Goal: Information Seeking & Learning: Learn about a topic

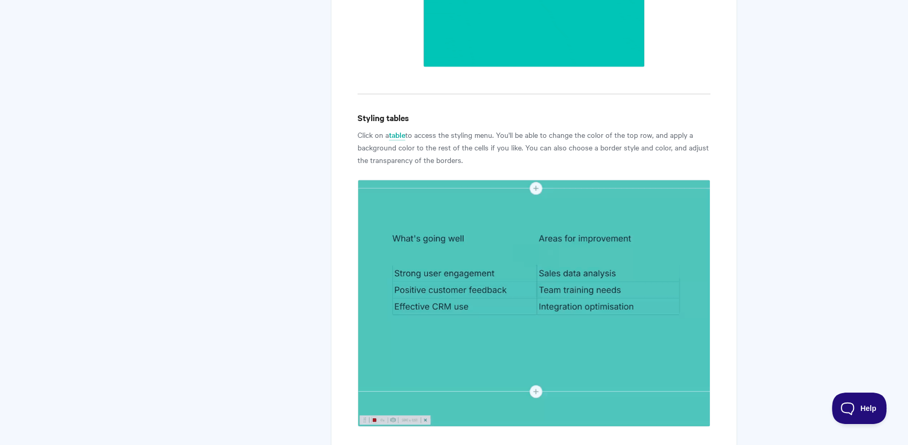
scroll to position [2678, 0]
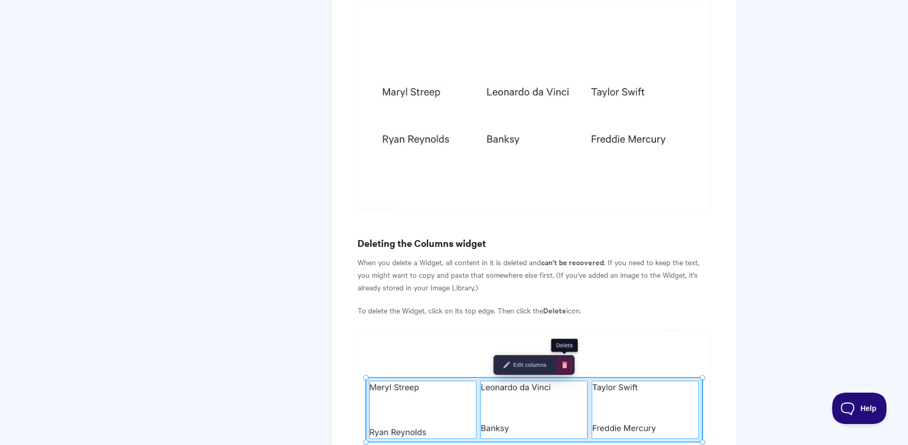
scroll to position [3294, 0]
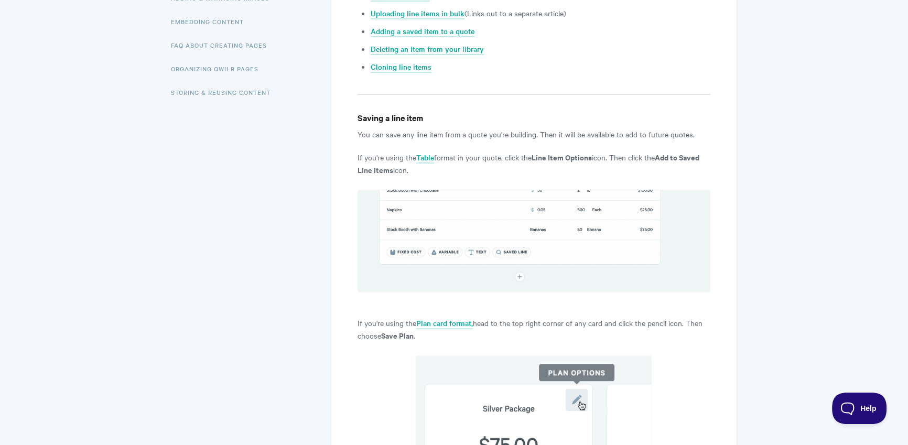
scroll to position [84, 0]
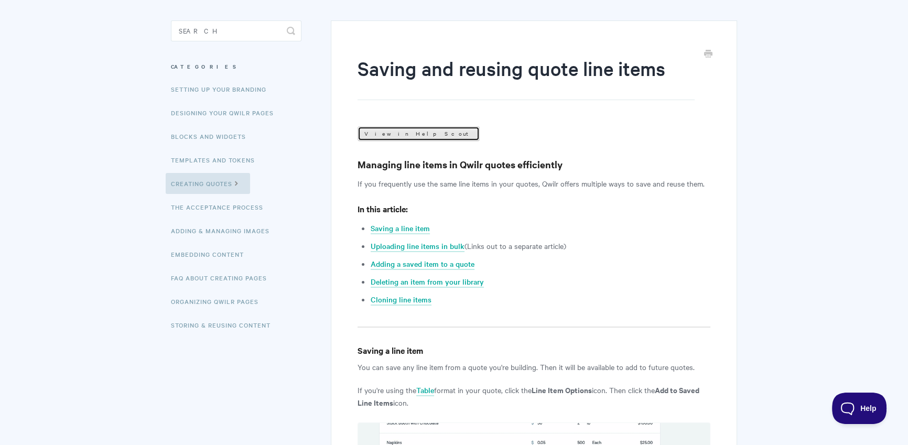
click at [401, 132] on link "View in Help Scout" at bounding box center [419, 133] width 122 height 15
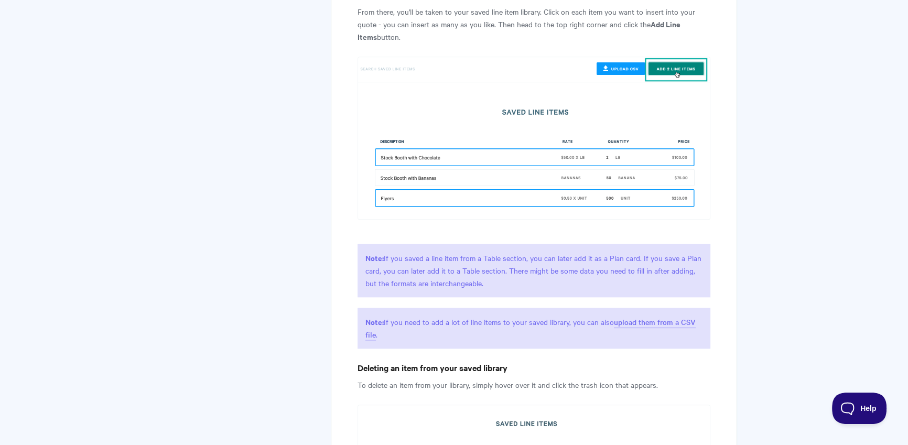
scroll to position [1324, 0]
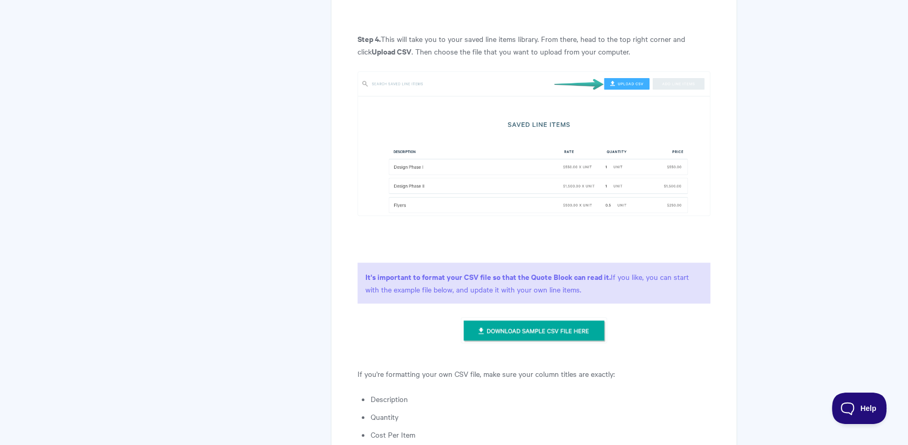
scroll to position [1046, 0]
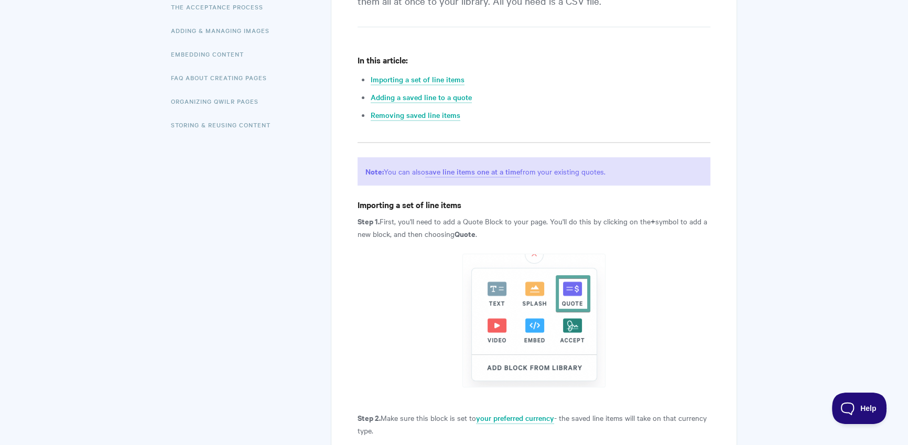
scroll to position [48, 0]
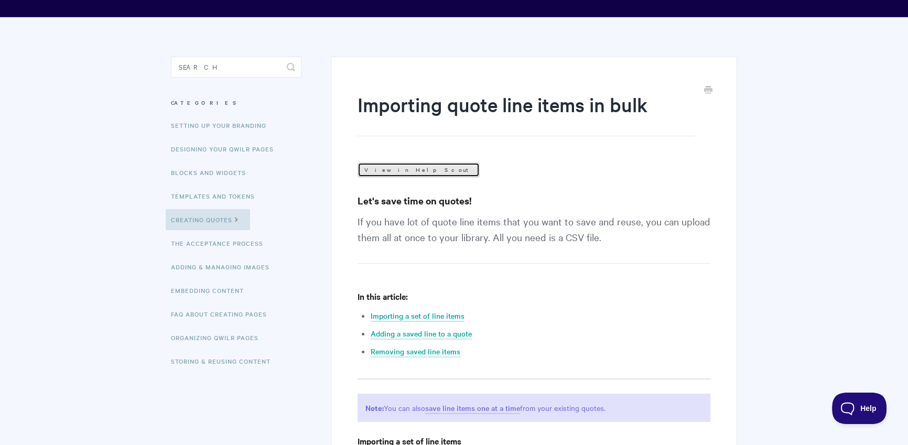
click at [401, 174] on link "View in Help Scout" at bounding box center [419, 170] width 122 height 15
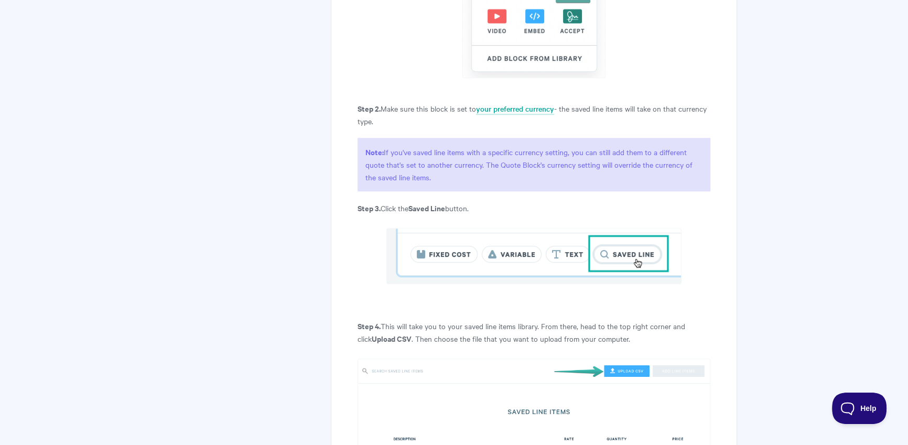
scroll to position [893, 0]
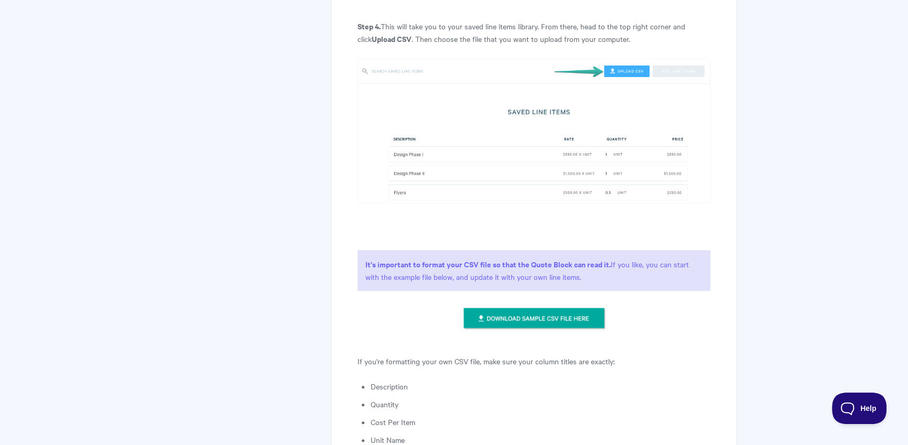
click at [506, 320] on img at bounding box center [534, 318] width 146 height 26
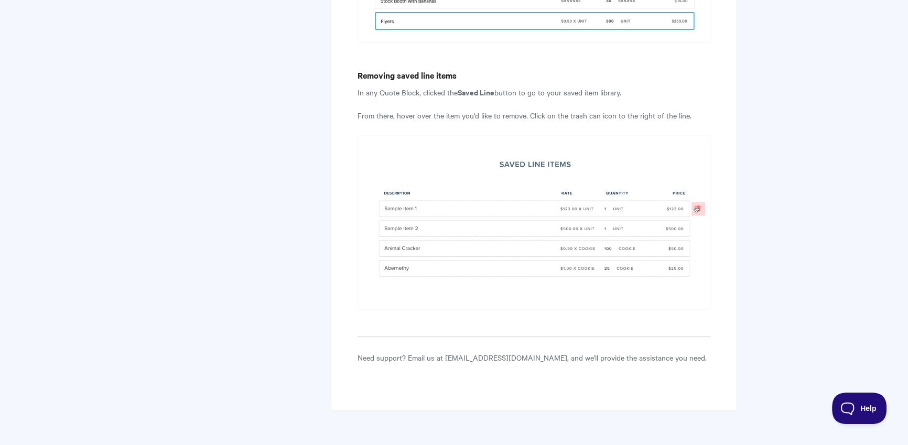
scroll to position [1940, 0]
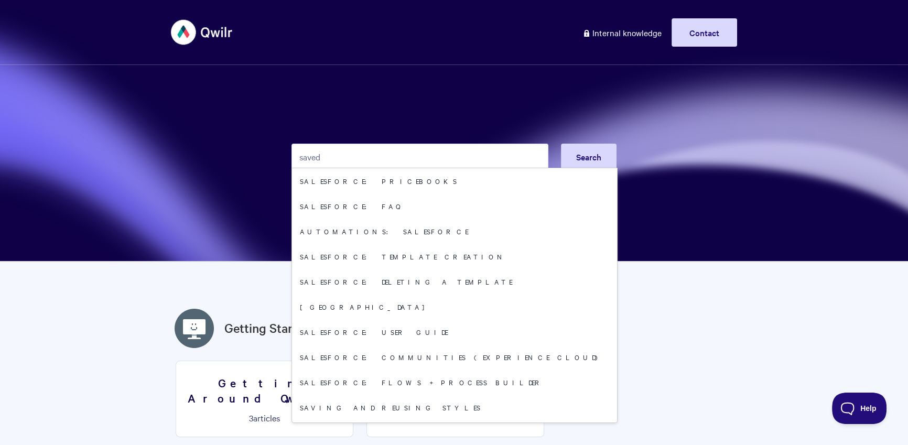
type input "saved"
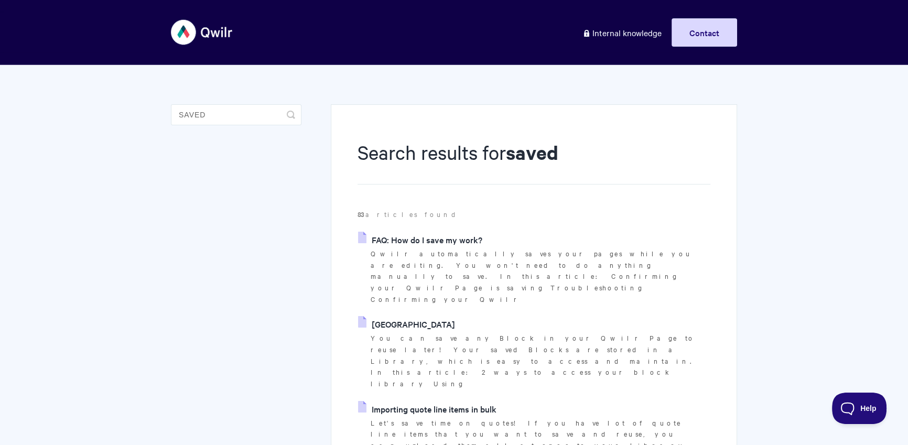
click at [423, 401] on link "Importing quote line items in bulk" at bounding box center [427, 409] width 138 height 16
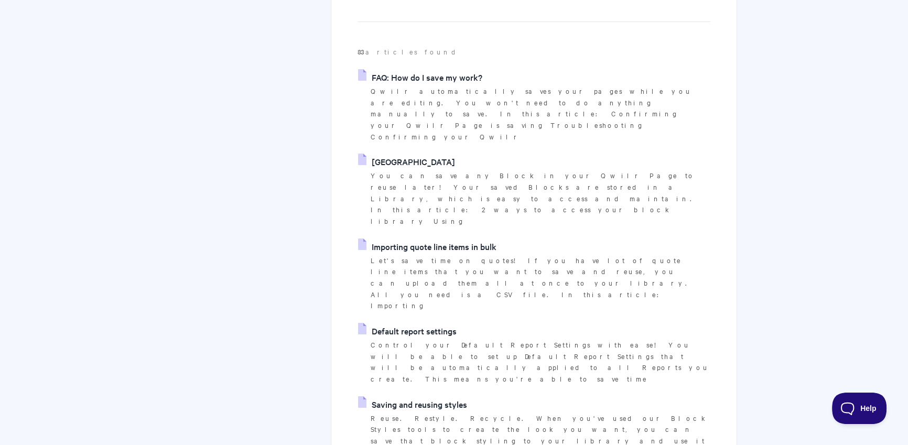
scroll to position [328, 0]
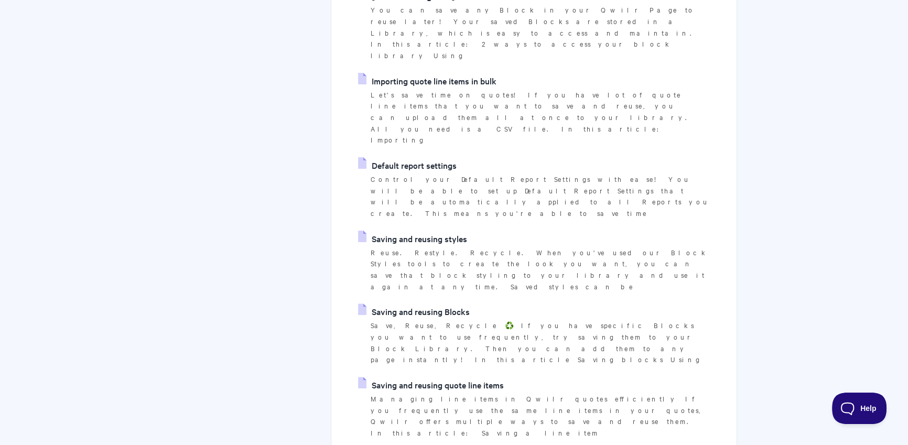
click at [444, 377] on link "Saving and reusing quote line items" at bounding box center [431, 385] width 146 height 16
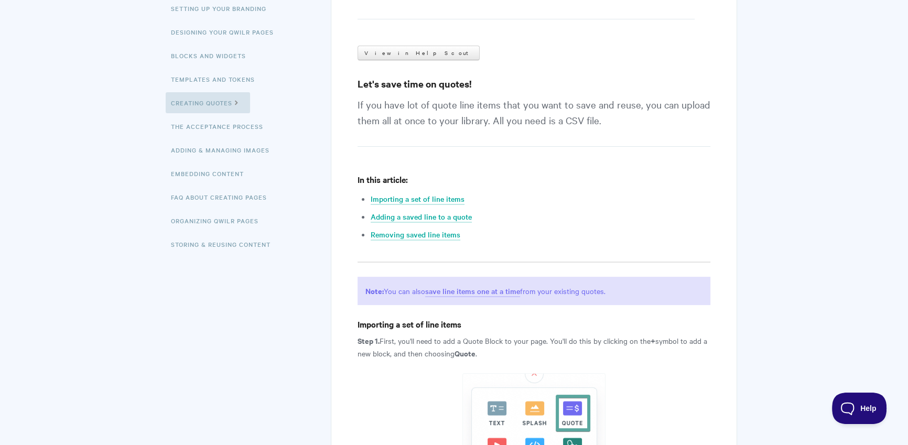
scroll to position [177, 0]
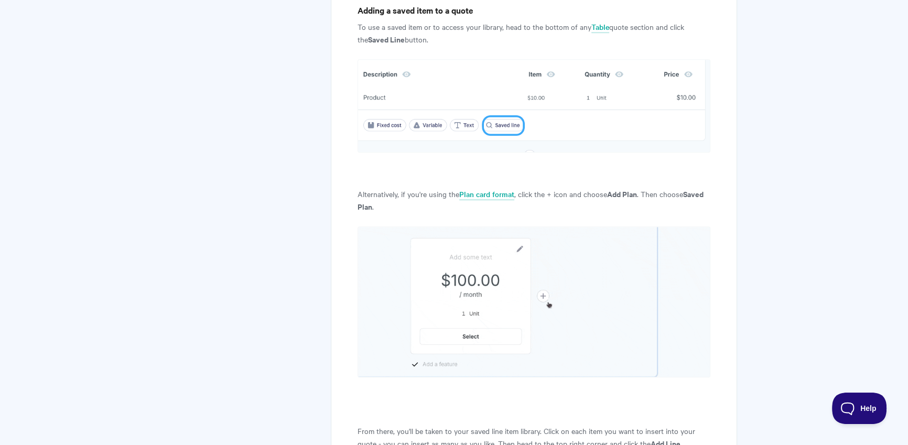
scroll to position [1294, 0]
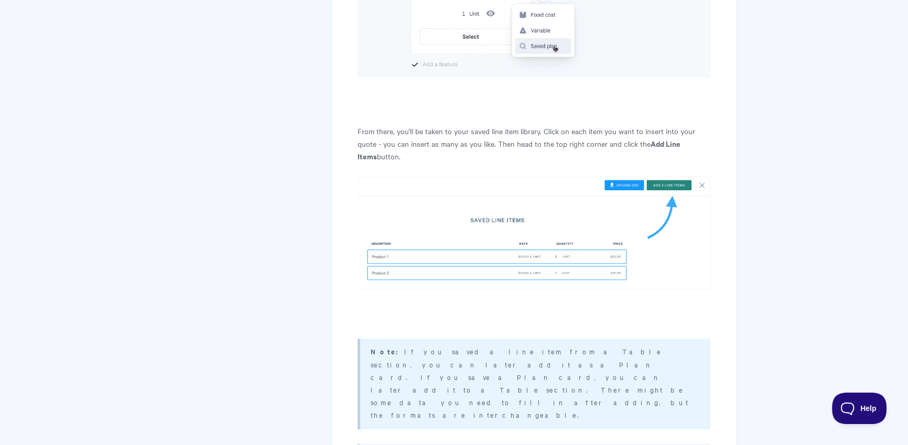
click at [627, 213] on img at bounding box center [534, 233] width 353 height 114
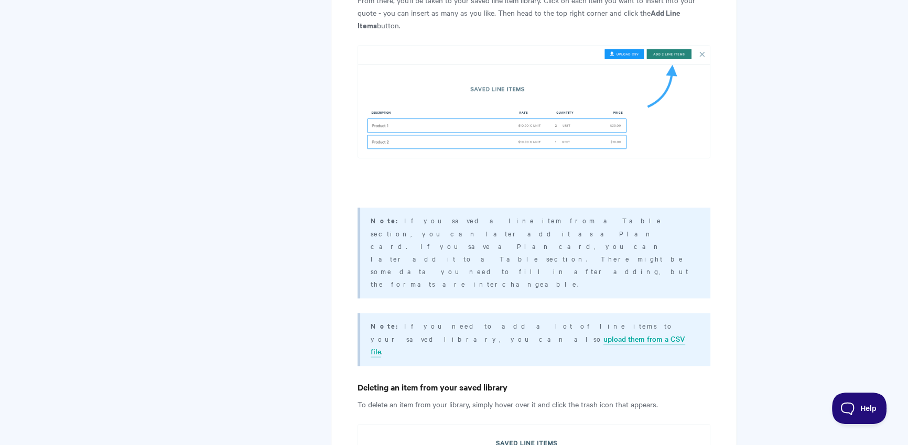
scroll to position [1474, 0]
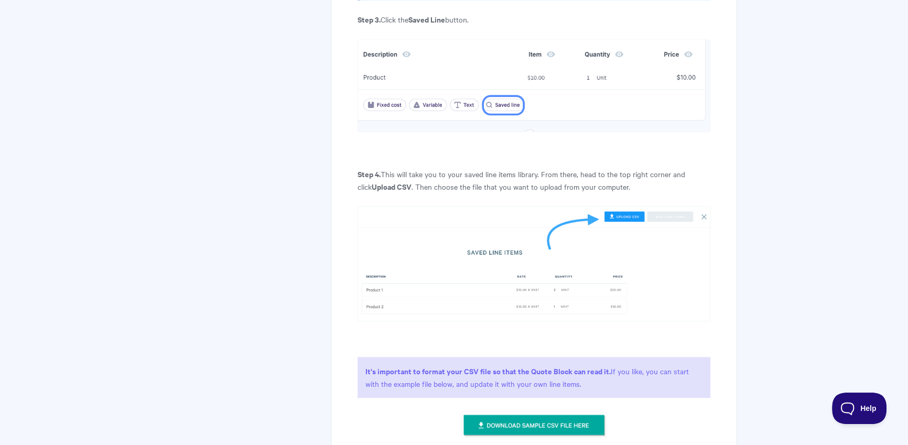
scroll to position [906, 0]
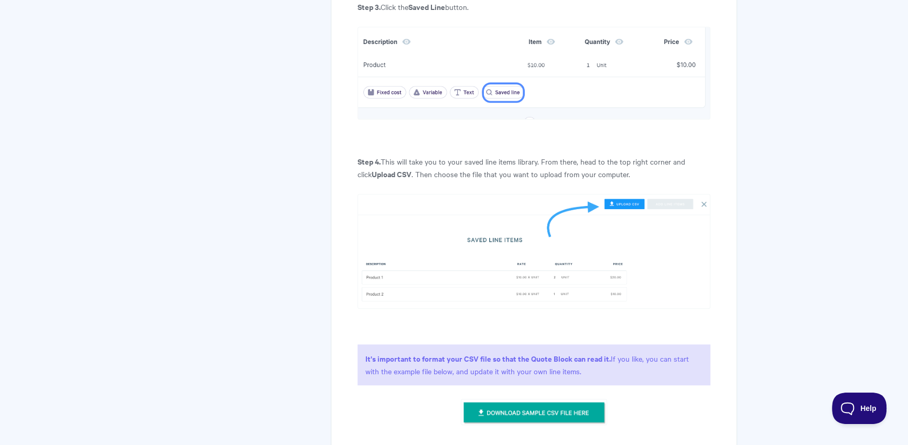
click at [526, 399] on img at bounding box center [534, 412] width 146 height 26
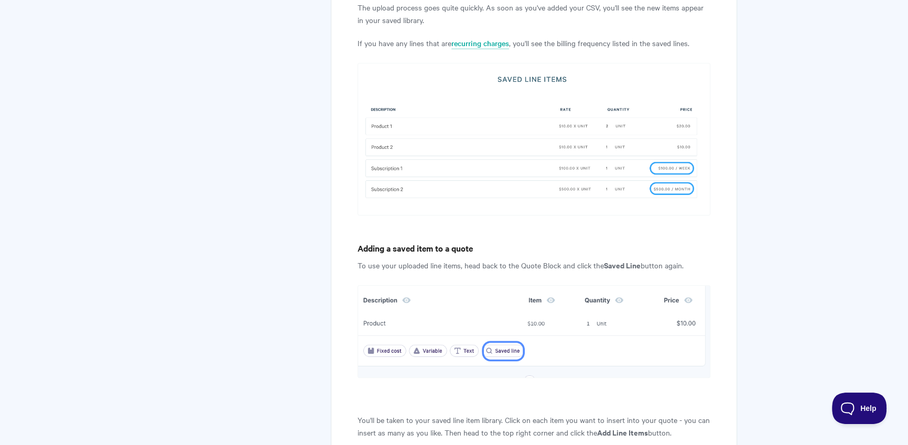
scroll to position [1687, 0]
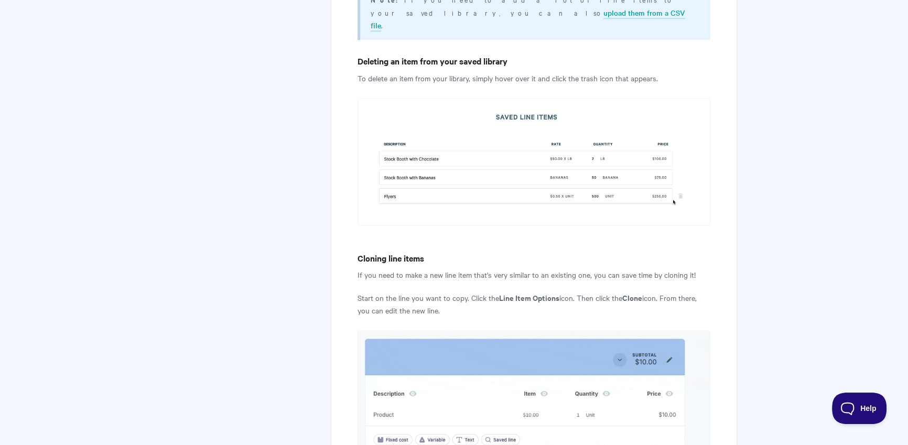
scroll to position [2254, 0]
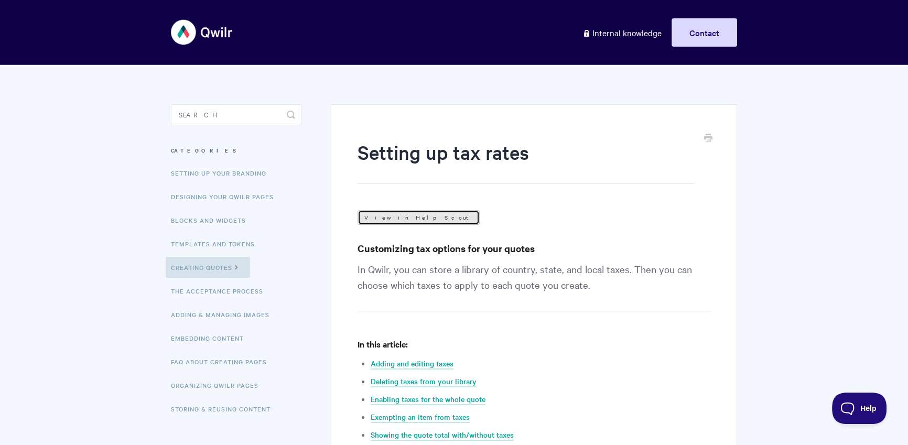
click at [372, 223] on link "View in Help Scout" at bounding box center [419, 217] width 122 height 15
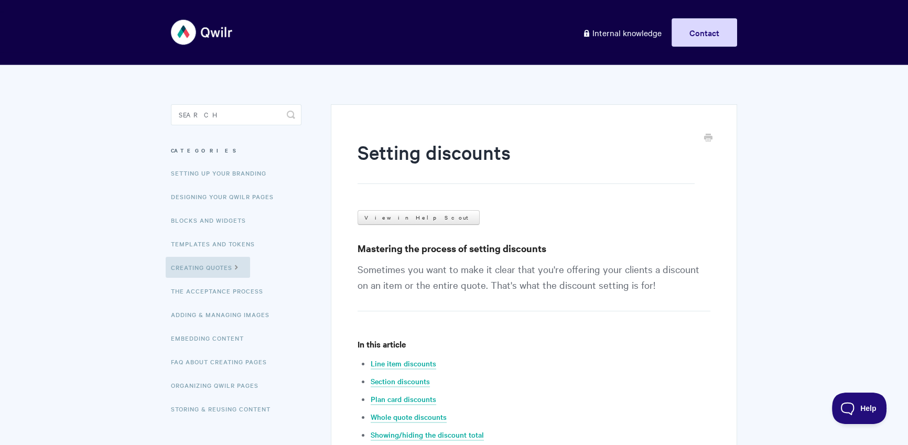
click at [402, 215] on link "View in Help Scout" at bounding box center [419, 217] width 122 height 15
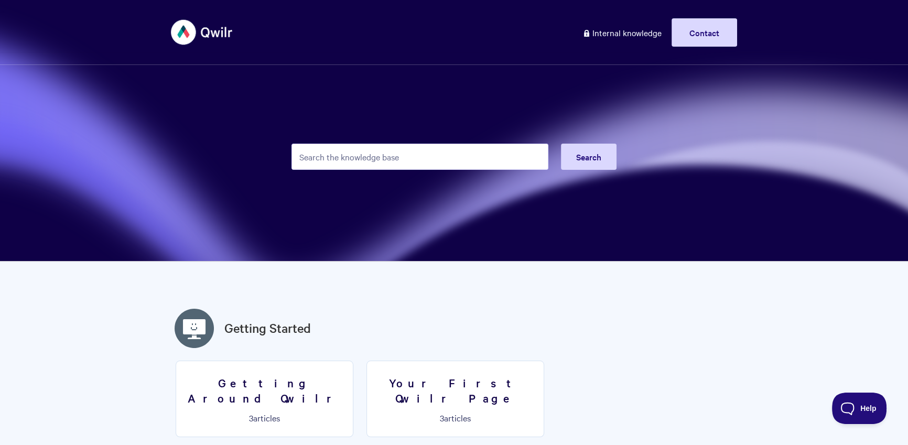
click at [429, 158] on input "Search the knowledge base" at bounding box center [419, 157] width 257 height 26
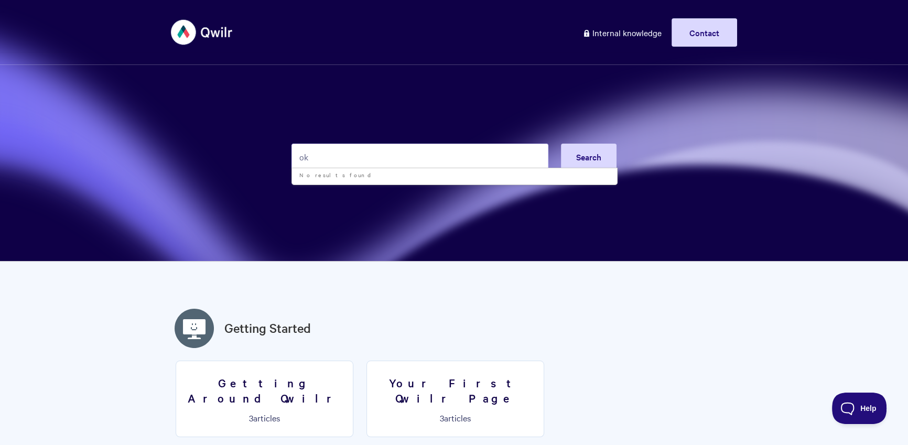
type input "o"
type input "token"
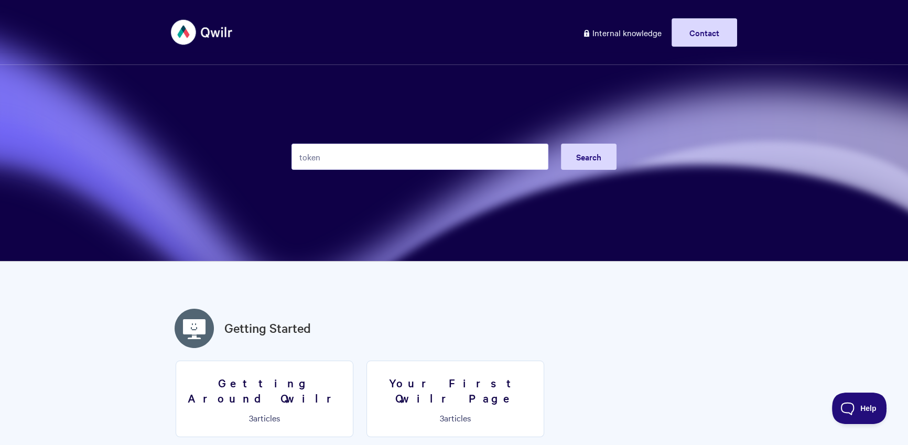
type input "token"
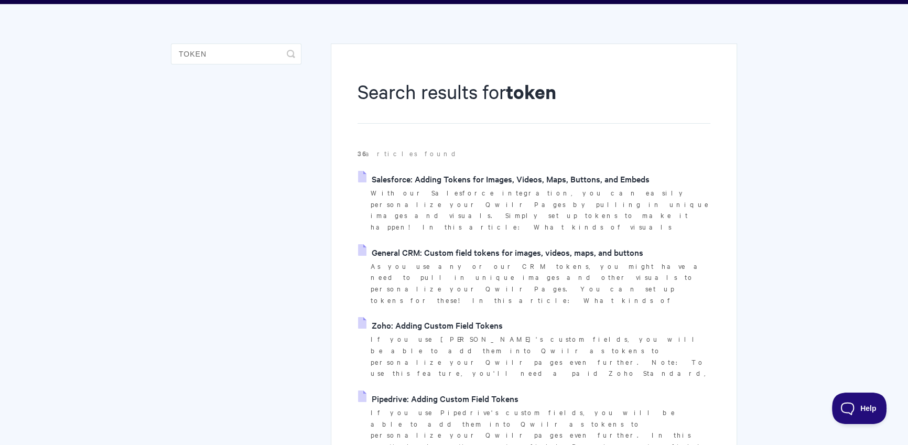
scroll to position [110, 0]
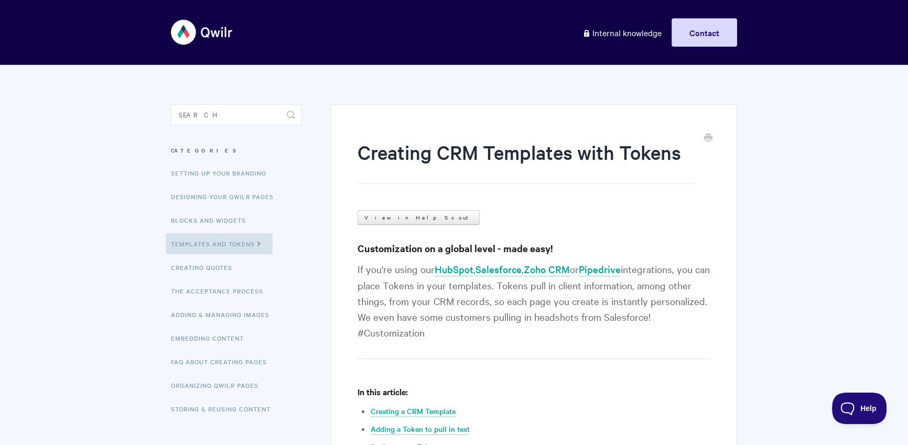
scroll to position [116, 0]
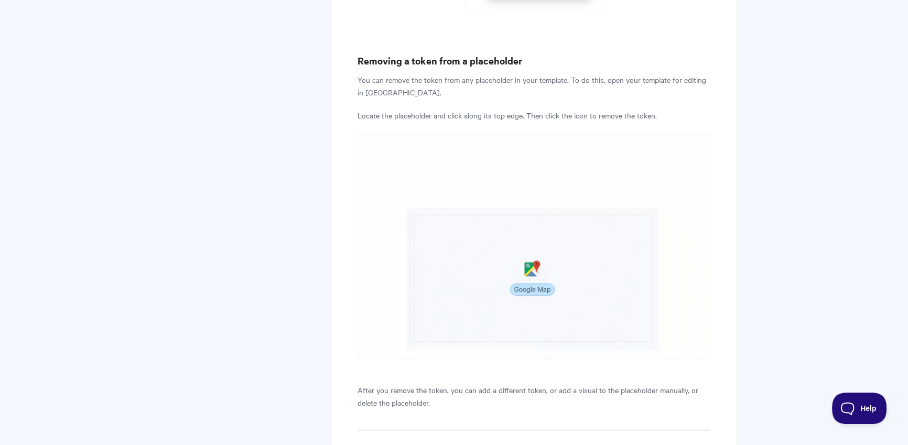
scroll to position [2987, 0]
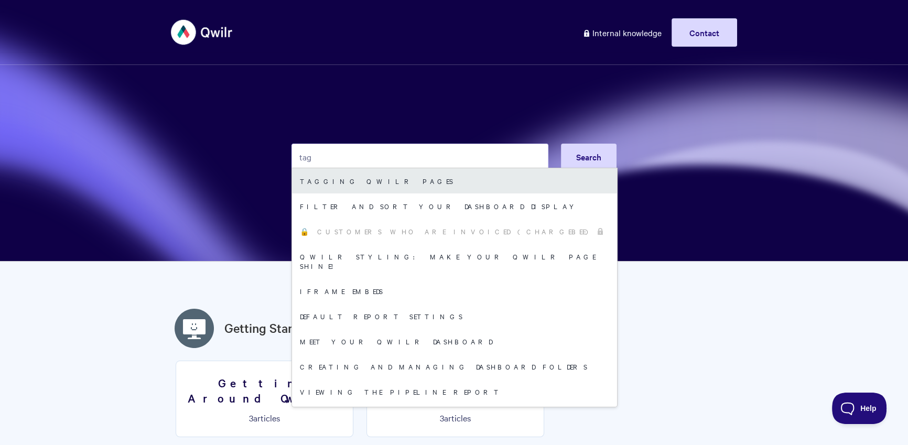
type input "tag"
click at [415, 180] on link "Tagging Qwilr Pages" at bounding box center [454, 180] width 325 height 25
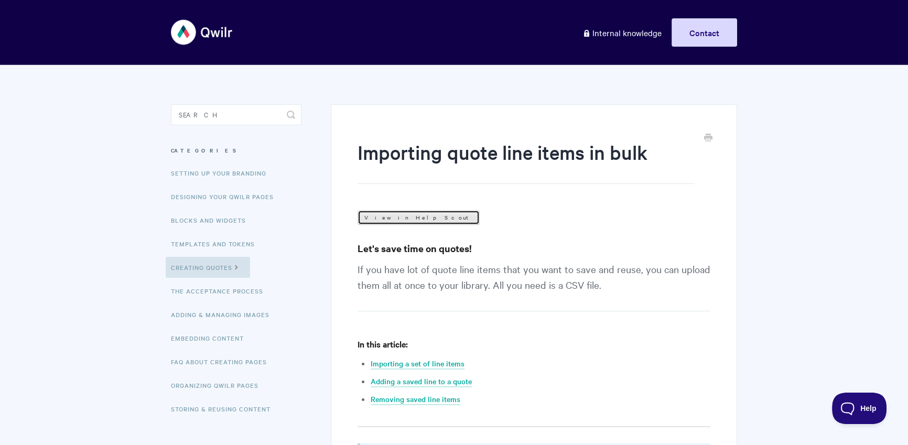
click at [370, 213] on link "View in Help Scout" at bounding box center [419, 217] width 122 height 15
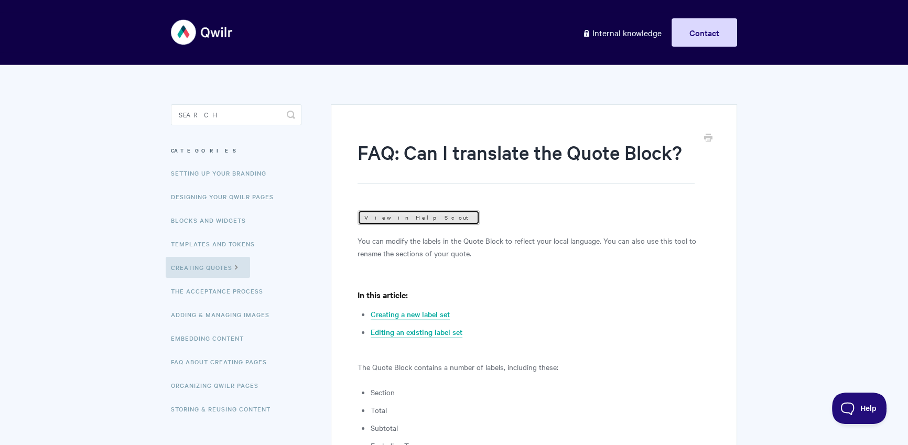
click at [404, 214] on link "View in Help Scout" at bounding box center [419, 217] width 122 height 15
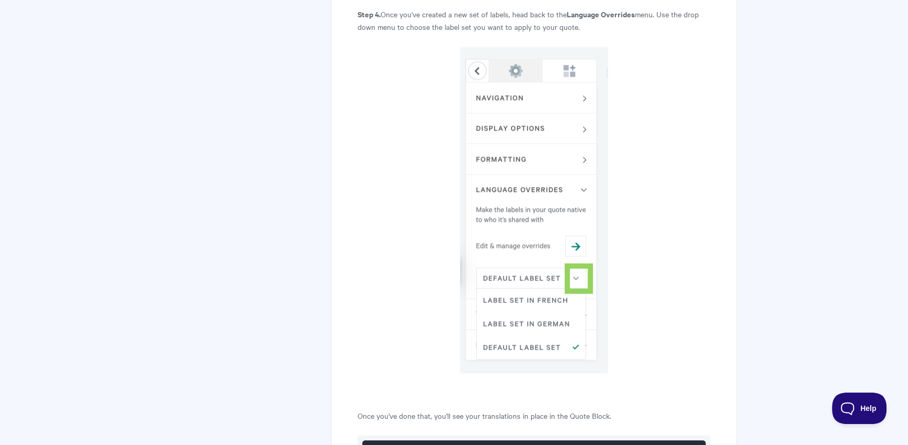
scroll to position [2350, 0]
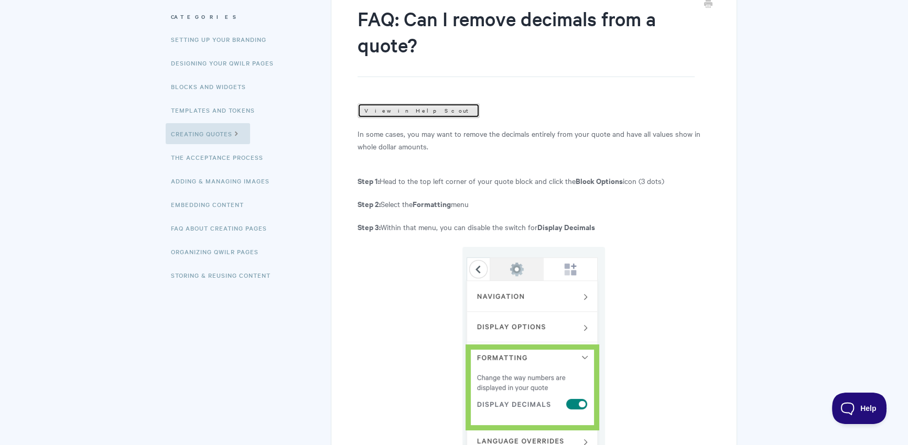
click at [395, 116] on link "View in Help Scout" at bounding box center [419, 110] width 122 height 15
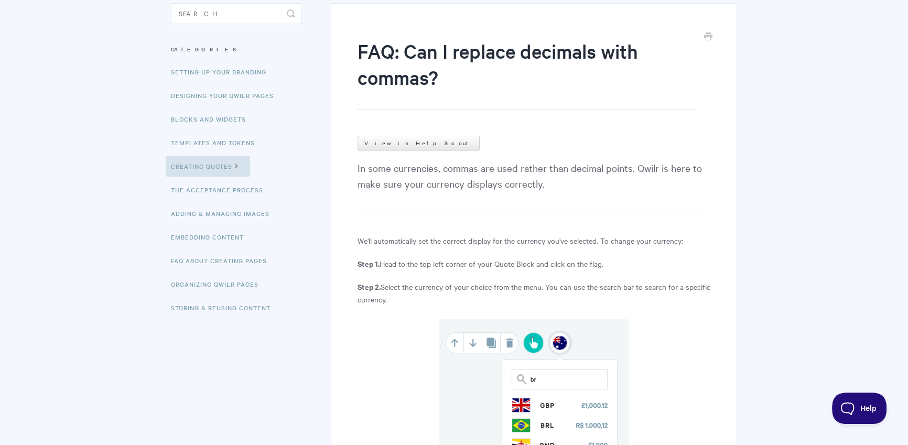
scroll to position [52, 0]
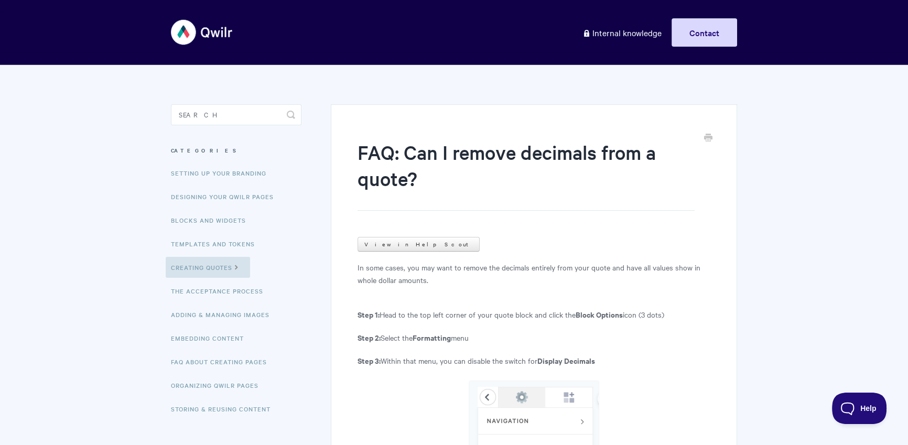
scroll to position [208, 0]
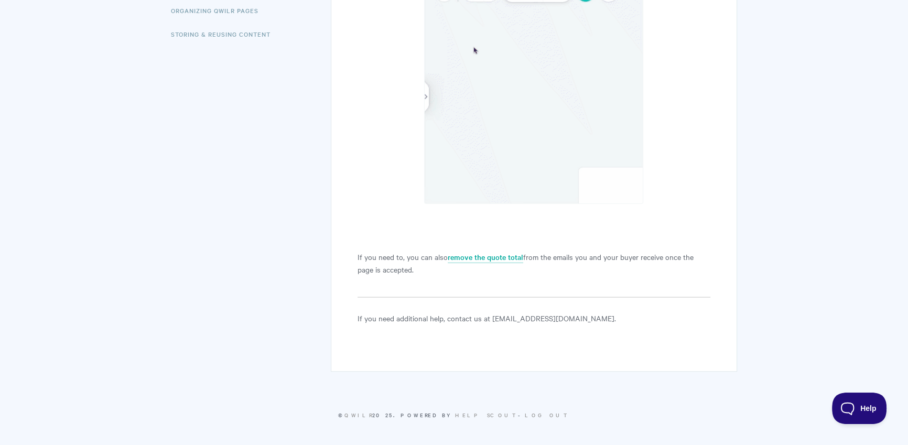
scroll to position [211, 0]
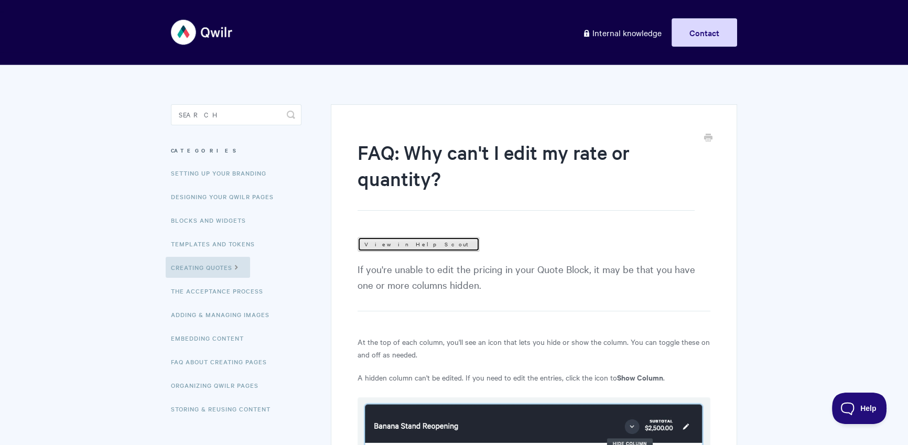
click at [398, 237] on link "View in Help Scout" at bounding box center [419, 244] width 122 height 15
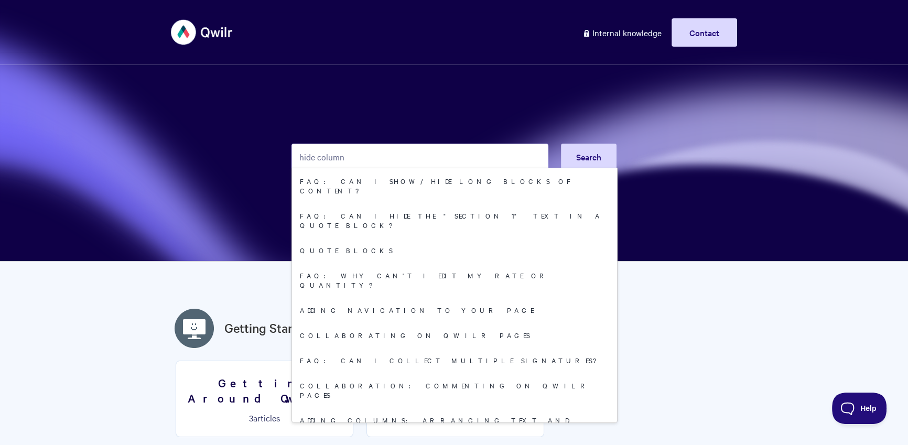
type input "hide column"
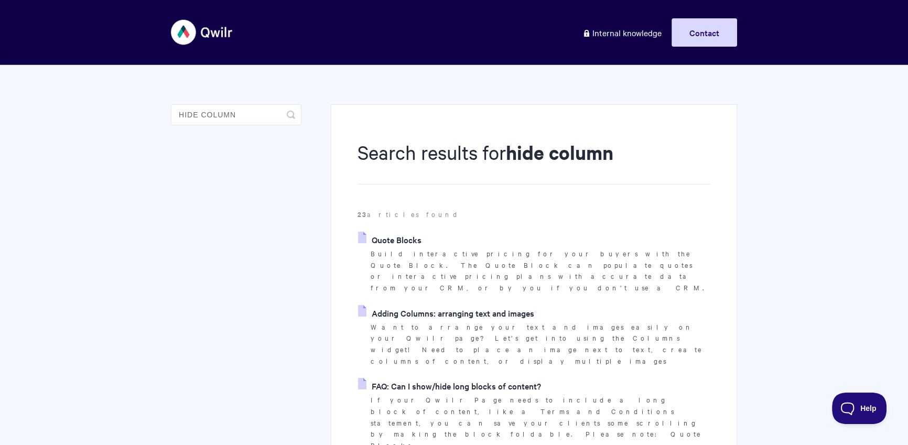
click at [399, 244] on link "Quote Blocks" at bounding box center [389, 240] width 63 height 16
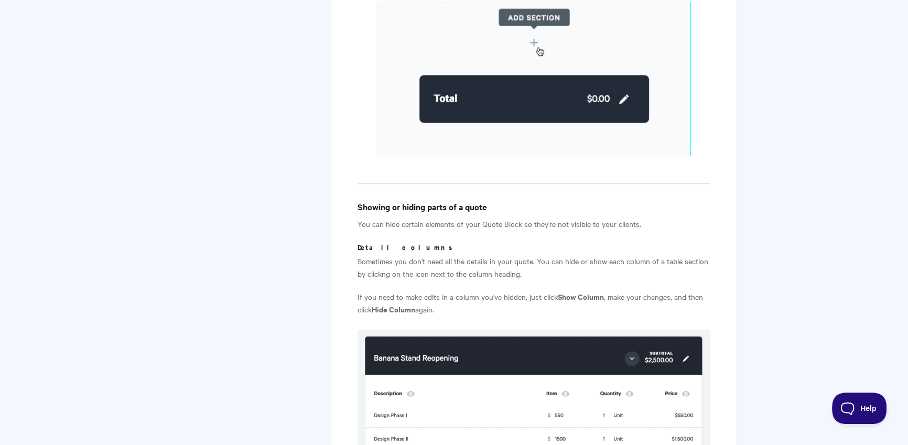
scroll to position [1802, 0]
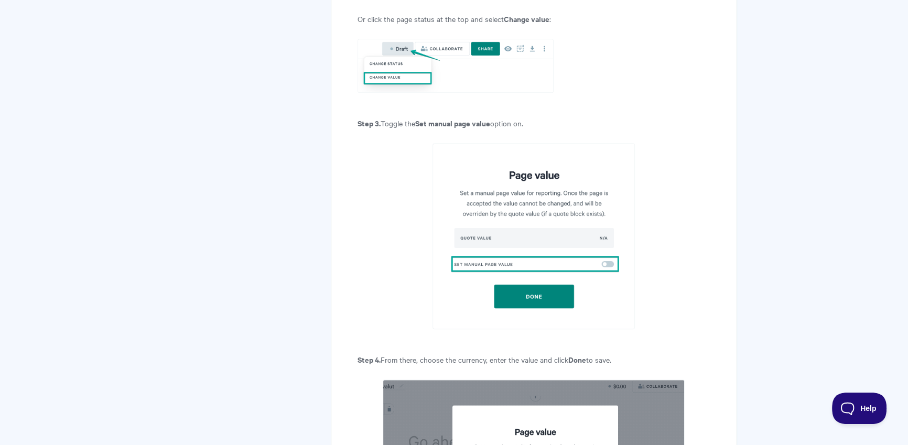
scroll to position [85, 0]
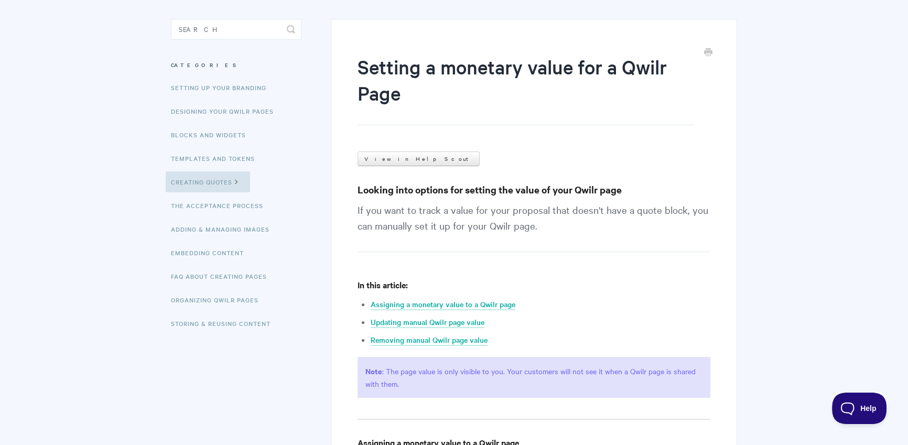
click at [402, 160] on link "View in Help Scout" at bounding box center [419, 159] width 122 height 15
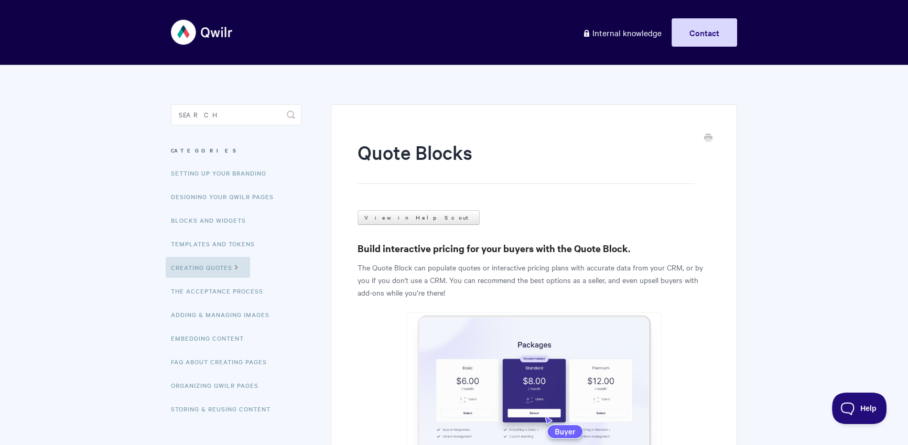
scroll to position [96, 0]
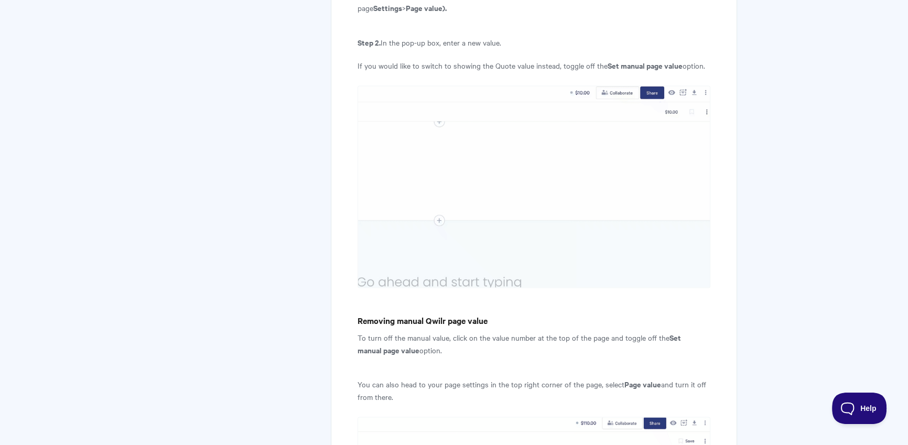
scroll to position [2362, 0]
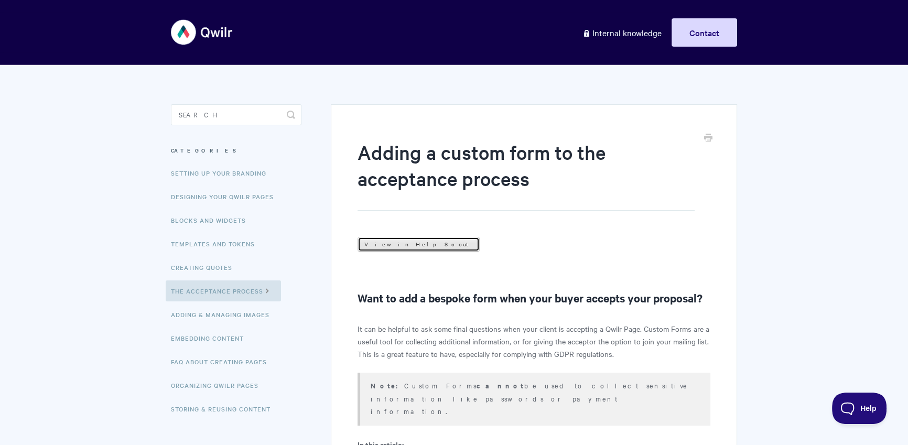
click at [392, 247] on link "View in Help Scout" at bounding box center [419, 244] width 122 height 15
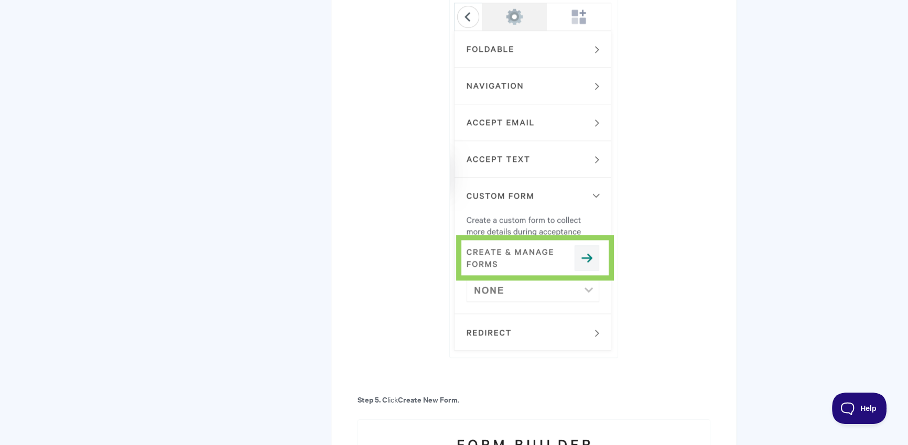
scroll to position [1772, 0]
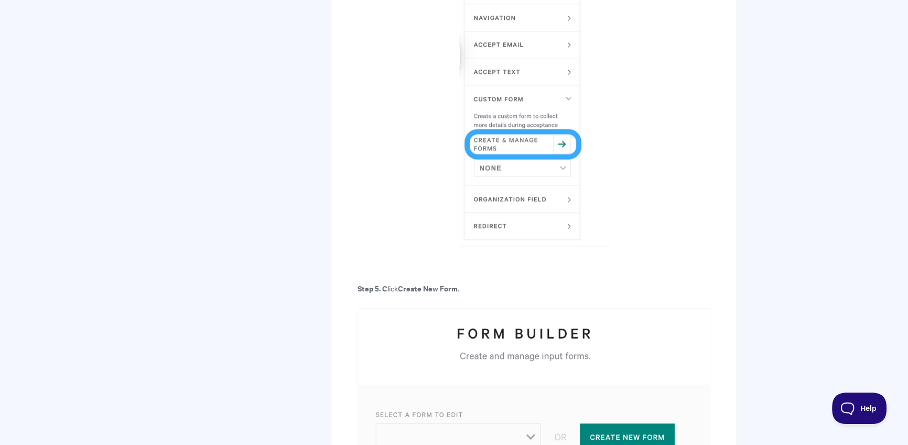
scroll to position [1152, 0]
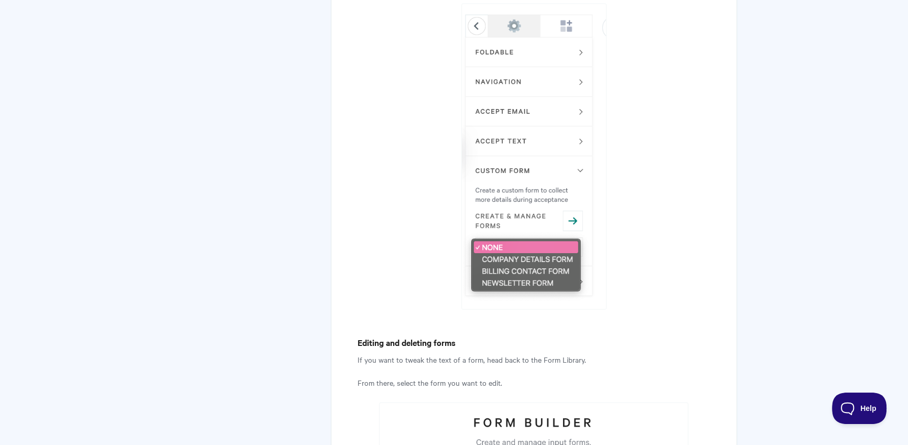
scroll to position [163, 0]
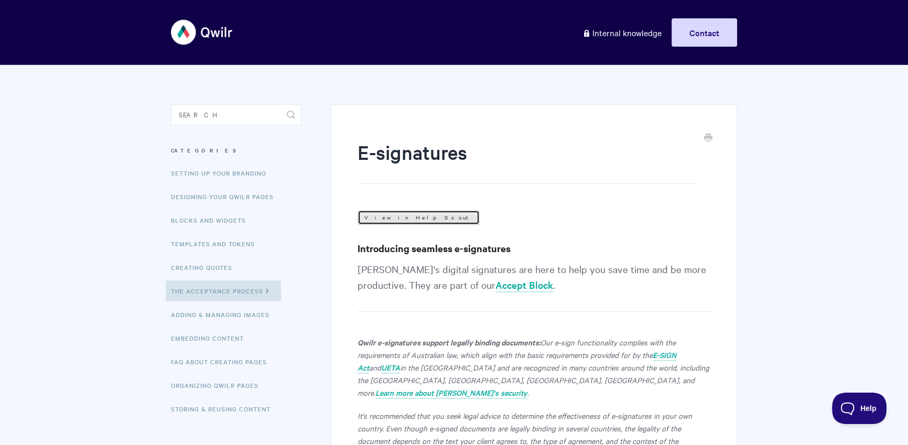
click at [390, 218] on link "View in Help Scout" at bounding box center [419, 217] width 122 height 15
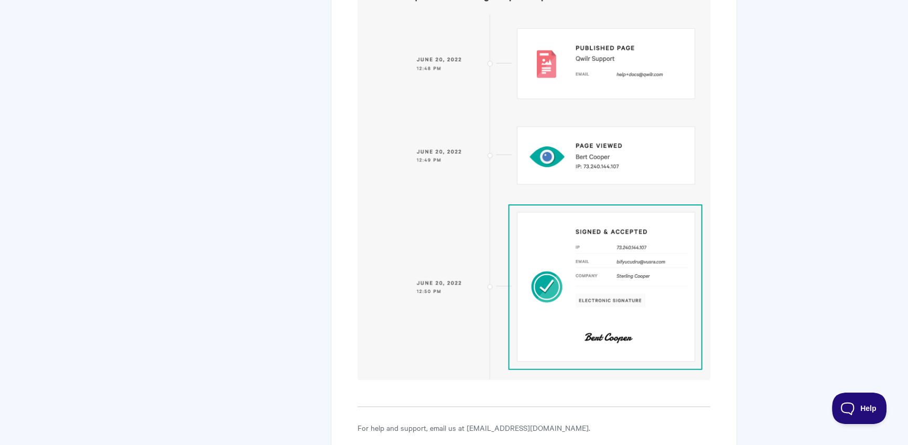
scroll to position [4534, 0]
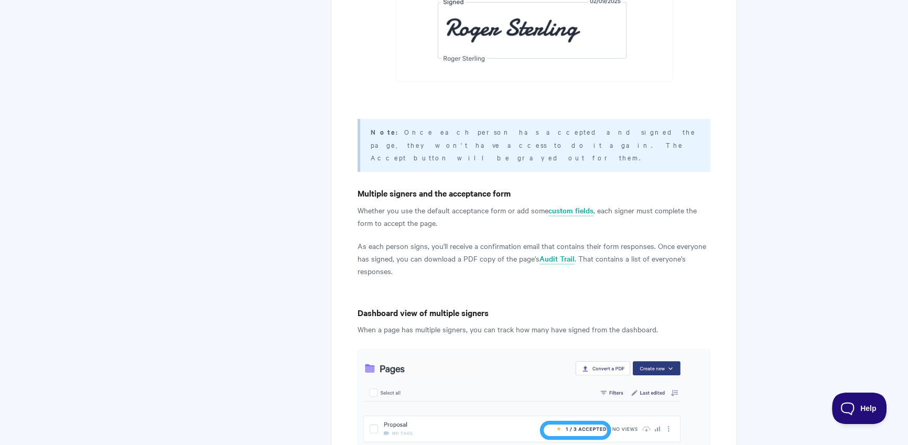
scroll to position [4588, 0]
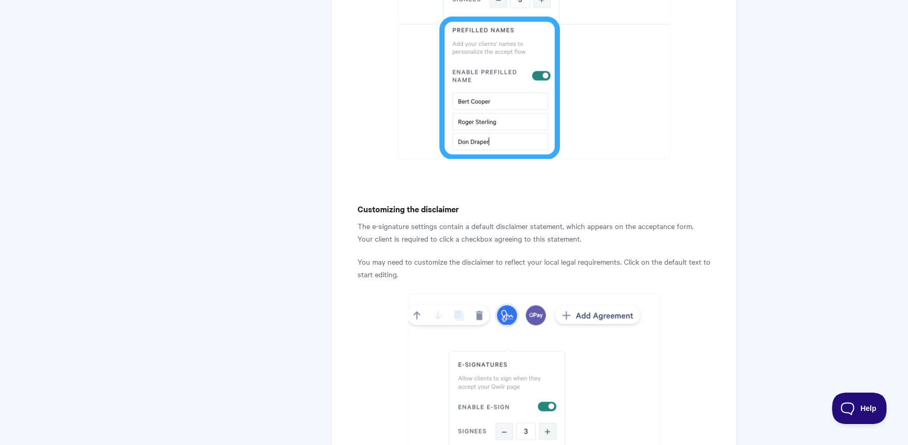
scroll to position [2058, 0]
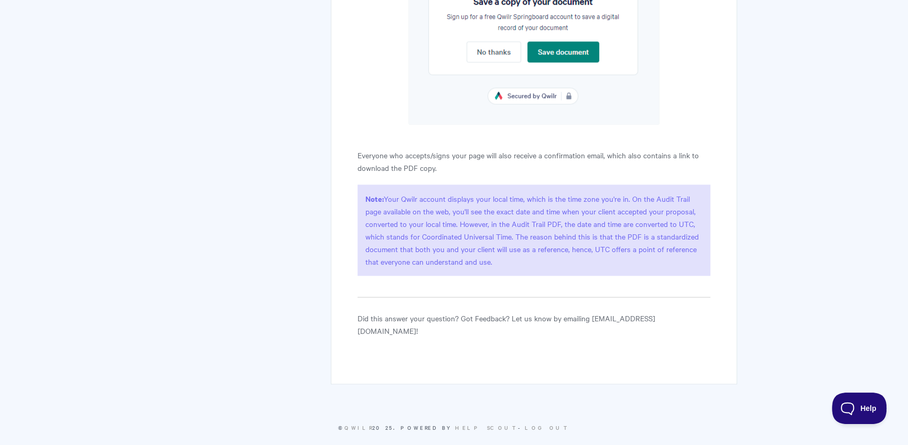
scroll to position [1237, 0]
